Goal: Find specific page/section: Find specific page/section

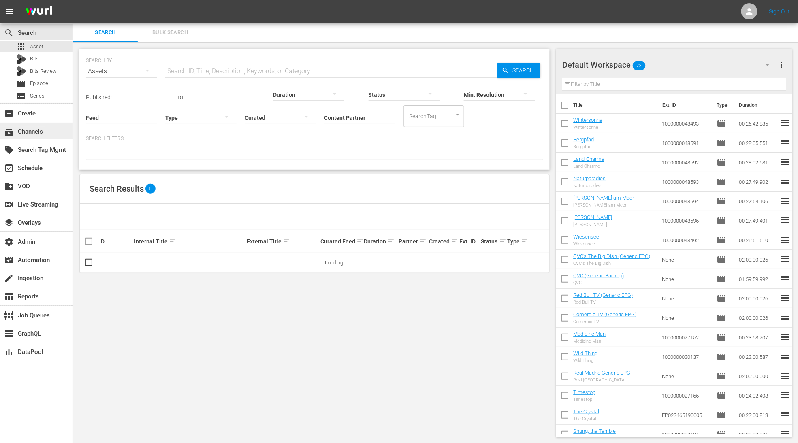
click at [32, 130] on div "subscriptions Channels" at bounding box center [22, 130] width 45 height 7
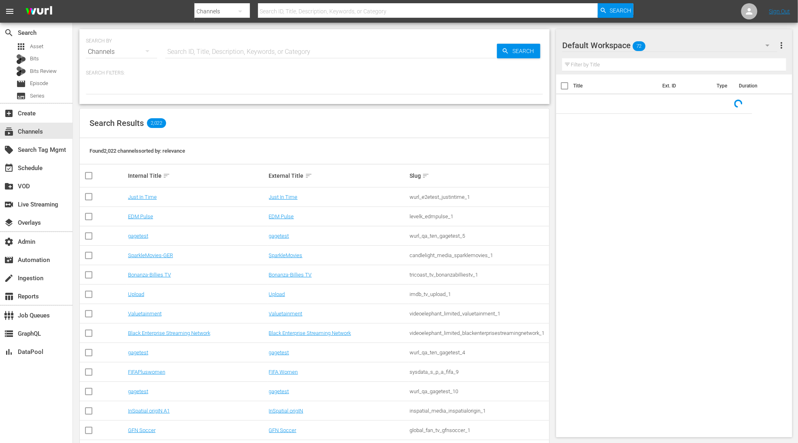
click at [226, 52] on input "text" at bounding box center [331, 51] width 332 height 19
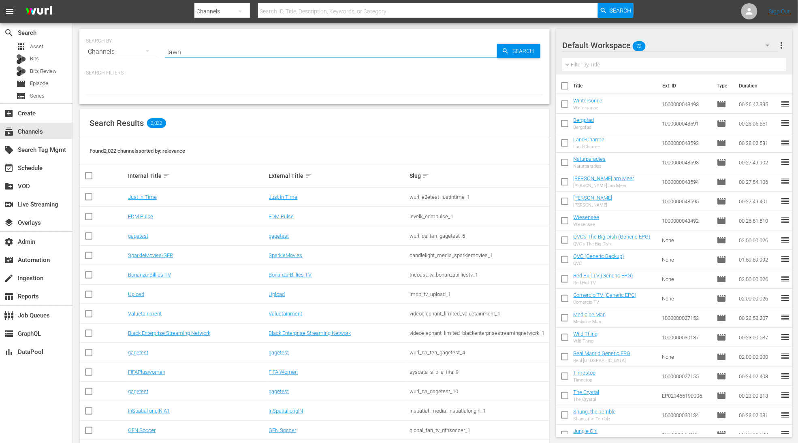
type input "lawn"
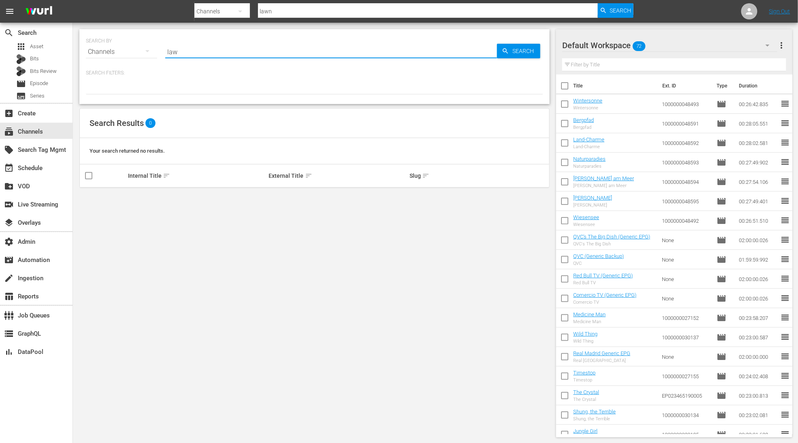
type input "law"
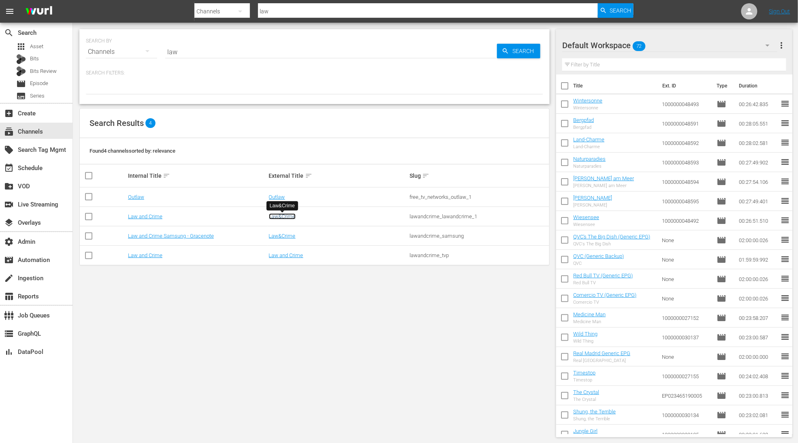
click at [288, 217] on link "Law&Crime" at bounding box center [282, 217] width 27 height 6
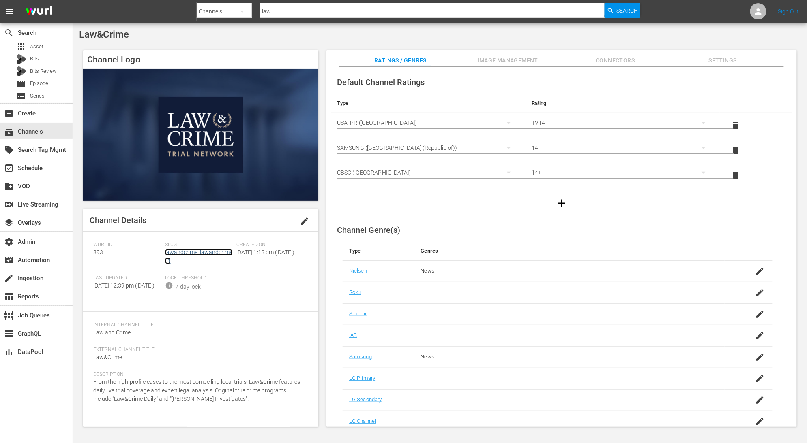
click at [214, 252] on link "lawandcrime_lawandcrime_1" at bounding box center [198, 256] width 67 height 15
